Goal: Check status

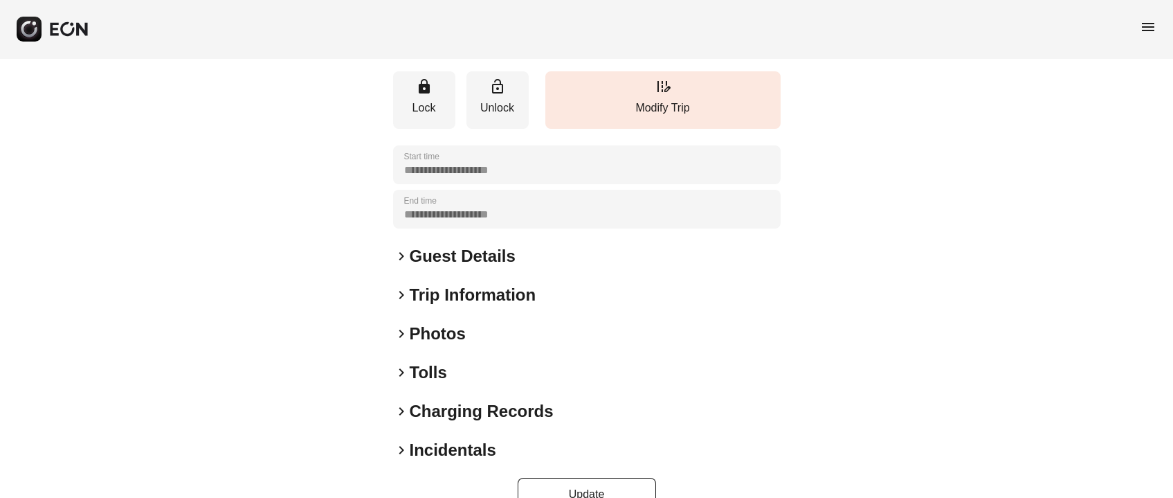
click at [421, 323] on h2 "Photos" at bounding box center [438, 334] width 56 height 22
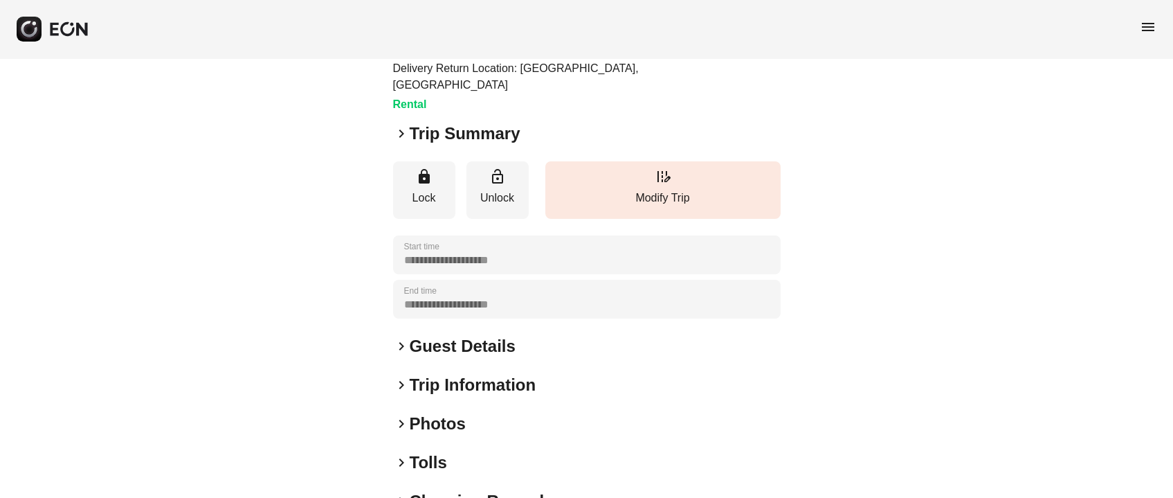
scroll to position [207, 0]
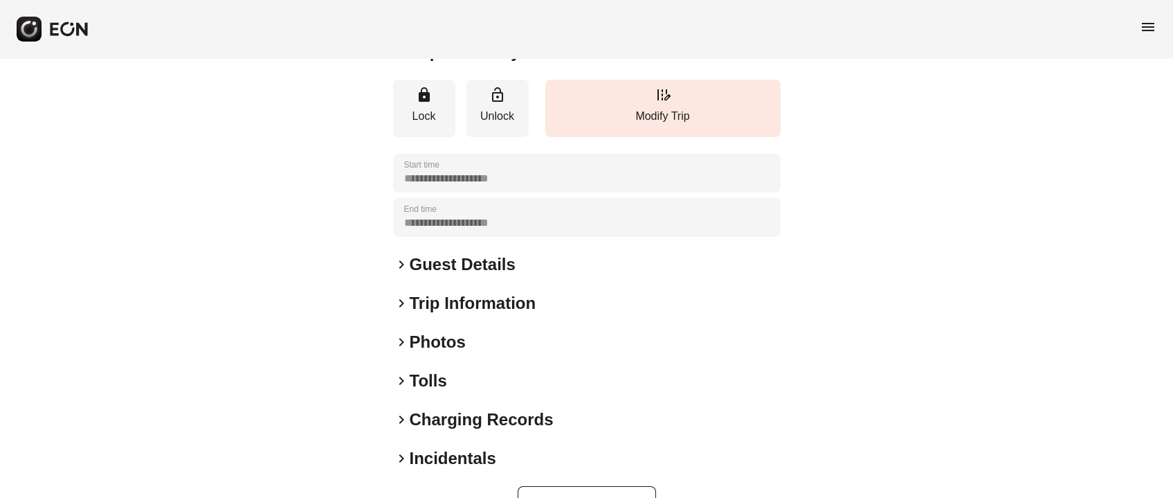
click at [456, 331] on h2 "Photos" at bounding box center [438, 342] width 56 height 22
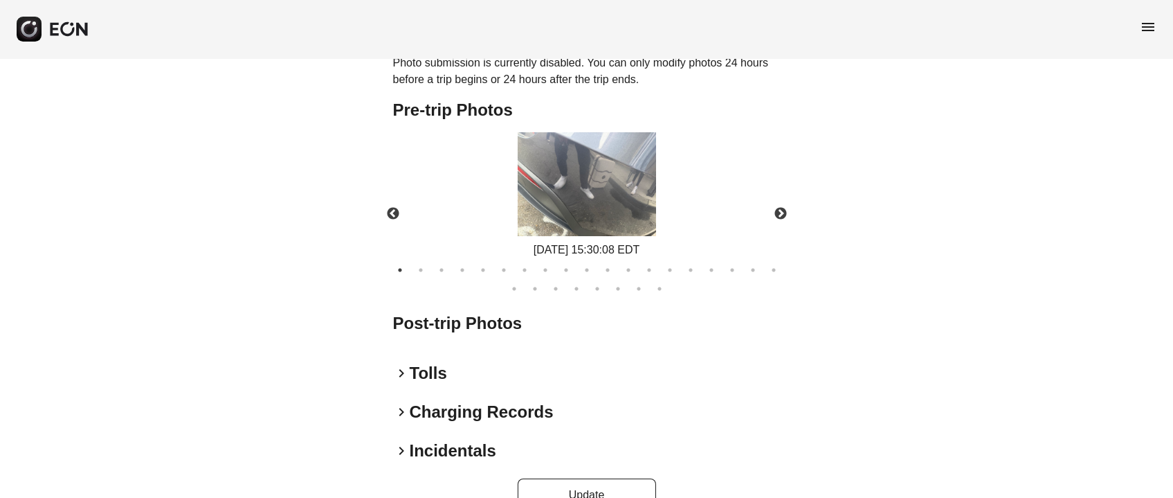
scroll to position [0, 0]
